Goal: Task Accomplishment & Management: Manage account settings

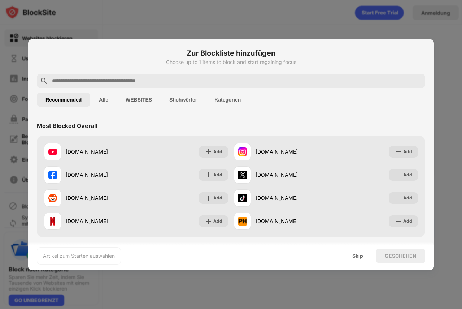
click at [199, 20] on div at bounding box center [231, 154] width 462 height 309
click at [362, 259] on div "Skip" at bounding box center [358, 256] width 28 height 14
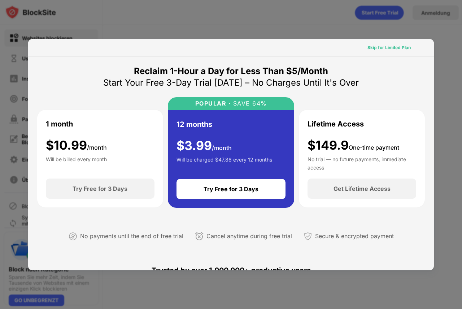
click at [372, 49] on div "Skip for Limited Plan" at bounding box center [389, 47] width 43 height 7
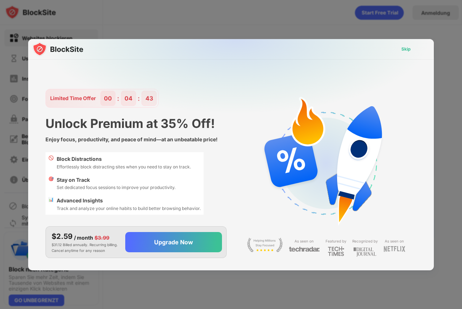
click at [407, 49] on div "Skip" at bounding box center [406, 49] width 9 height 7
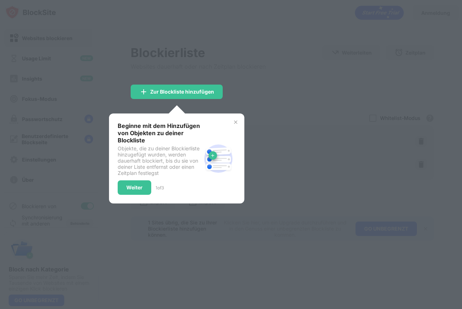
click at [198, 36] on div at bounding box center [231, 154] width 462 height 309
click at [236, 120] on img at bounding box center [236, 122] width 6 height 6
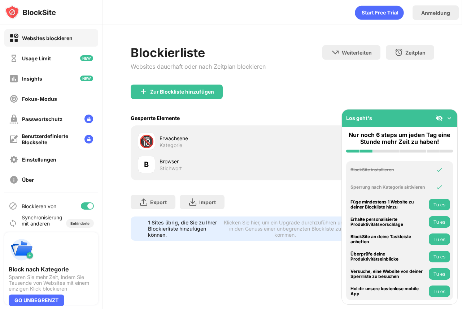
click at [450, 118] on img at bounding box center [449, 118] width 7 height 7
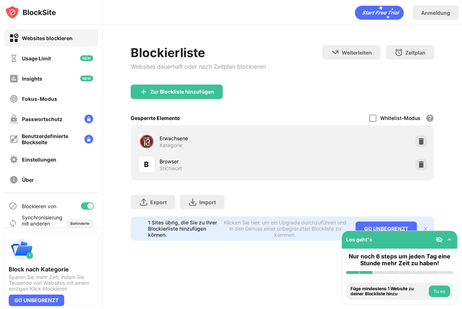
click at [235, 20] on div "Anmeldung" at bounding box center [282, 11] width 359 height 22
click at [130, 35] on div "Blockierliste Websites dauerhaft oder nach Zeitplan blockieren Weiterleiten Hie…" at bounding box center [282, 143] width 359 height 236
click at [37, 156] on div "Einstellungen" at bounding box center [39, 159] width 34 height 6
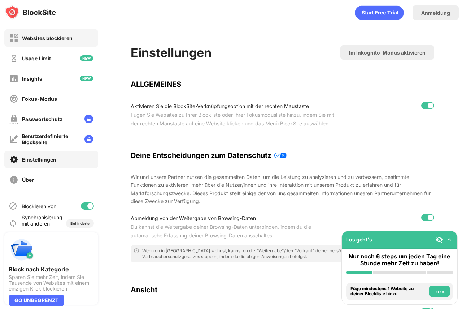
click at [61, 42] on div "Websites blockieren" at bounding box center [40, 38] width 63 height 9
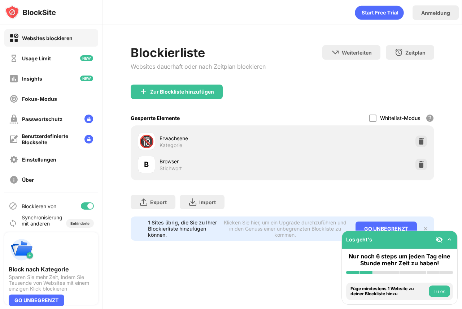
drag, startPoint x: 359, startPoint y: 1, endPoint x: 212, endPoint y: 34, distance: 150.0
click at [212, 34] on div "Blockierliste Websites dauerhaft oder nach Zeitplan blockieren Weiterleiten Hie…" at bounding box center [282, 143] width 359 height 236
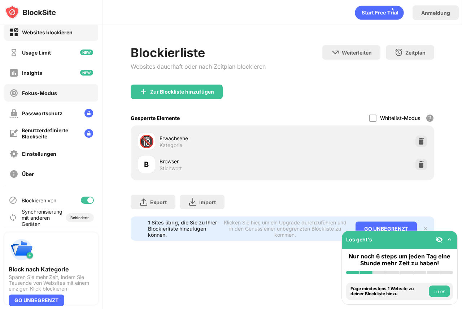
scroll to position [9, 0]
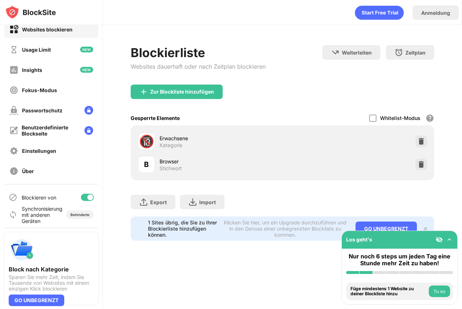
click at [81, 197] on div at bounding box center [87, 197] width 13 height 7
click at [43, 148] on div "Einstellungen" at bounding box center [39, 151] width 34 height 6
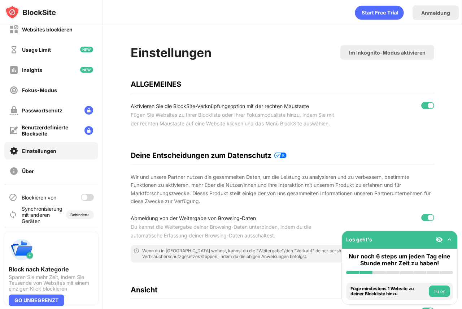
click at [83, 197] on div at bounding box center [87, 197] width 13 height 7
